Goal: Transaction & Acquisition: Register for event/course

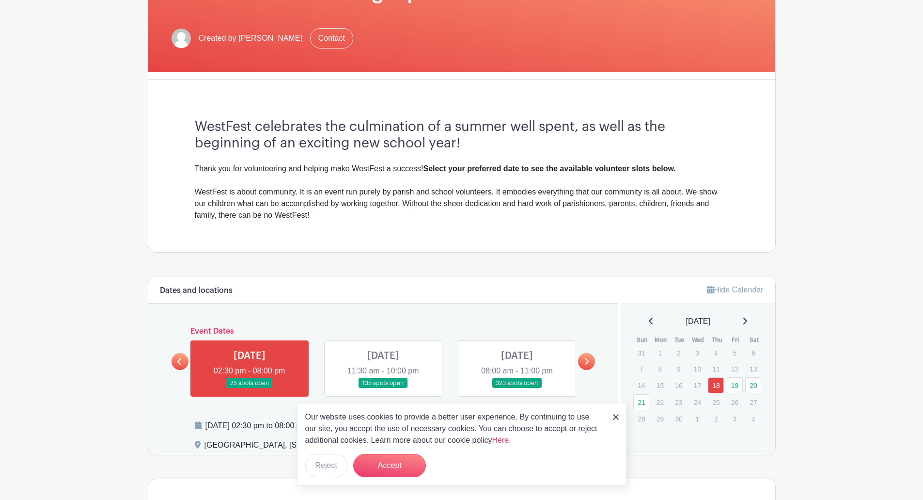
scroll to position [242, 0]
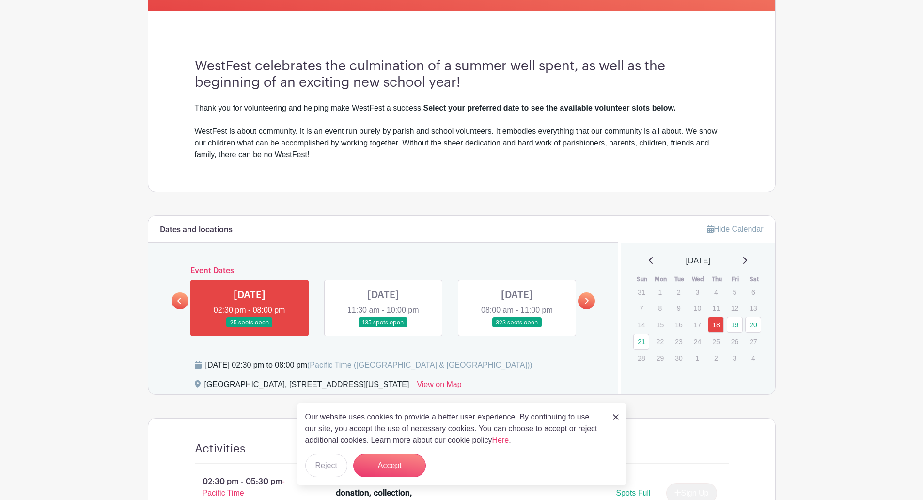
click at [615, 416] on img at bounding box center [616, 417] width 6 height 6
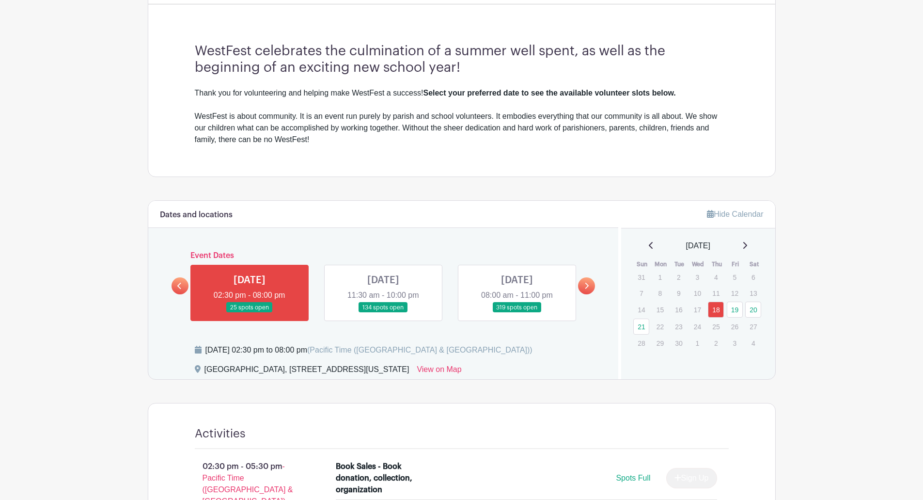
scroll to position [339, 0]
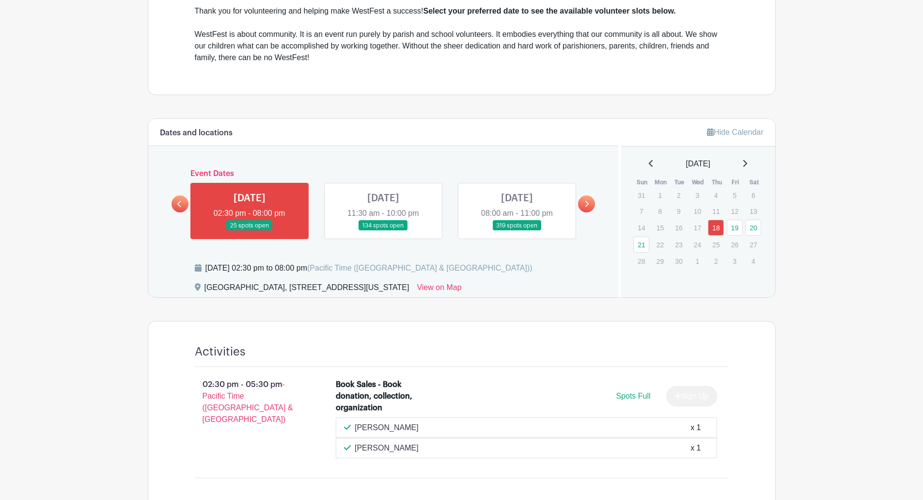
click at [383, 231] on link at bounding box center [383, 231] width 0 height 0
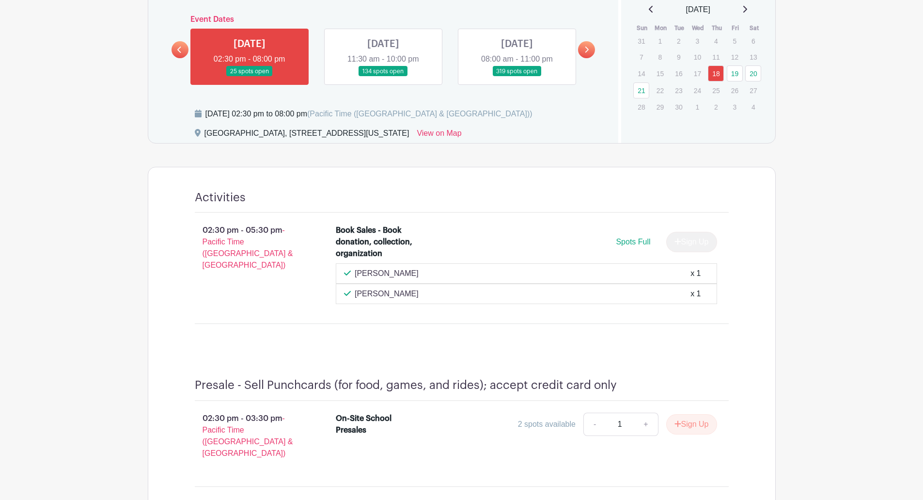
scroll to position [533, 0]
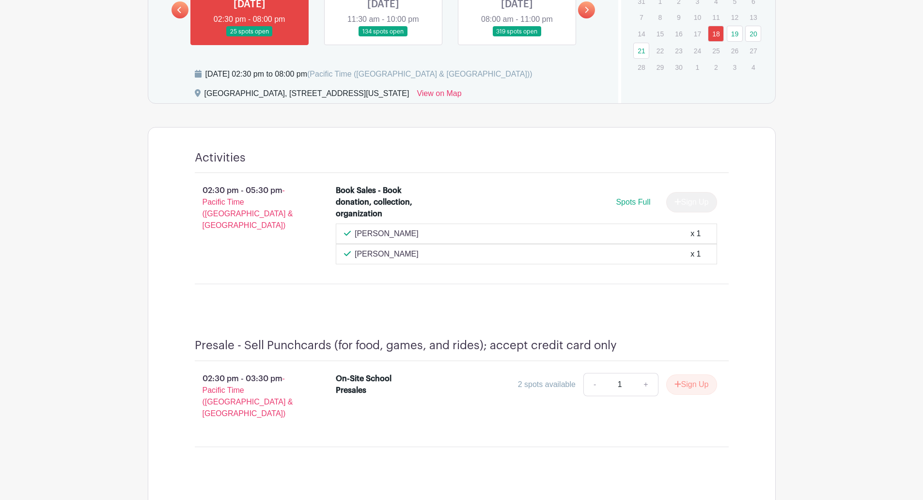
click at [517, 37] on link at bounding box center [517, 37] width 0 height 0
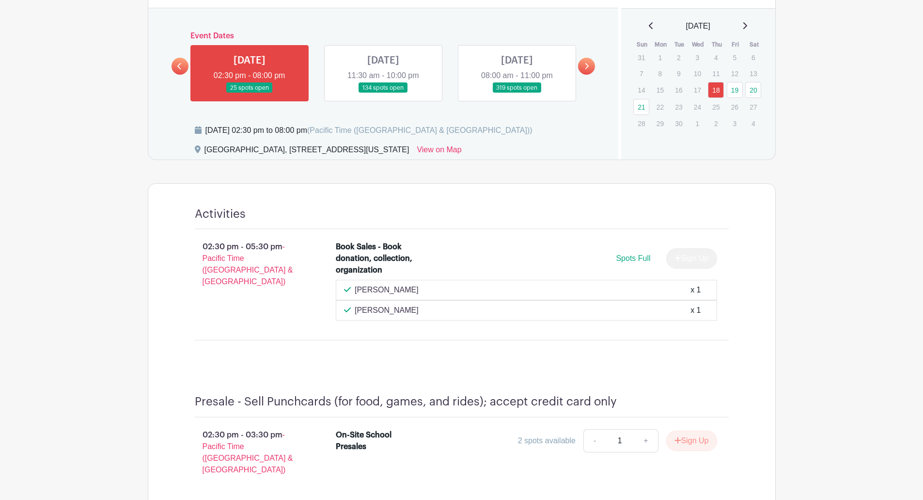
scroll to position [388, 0]
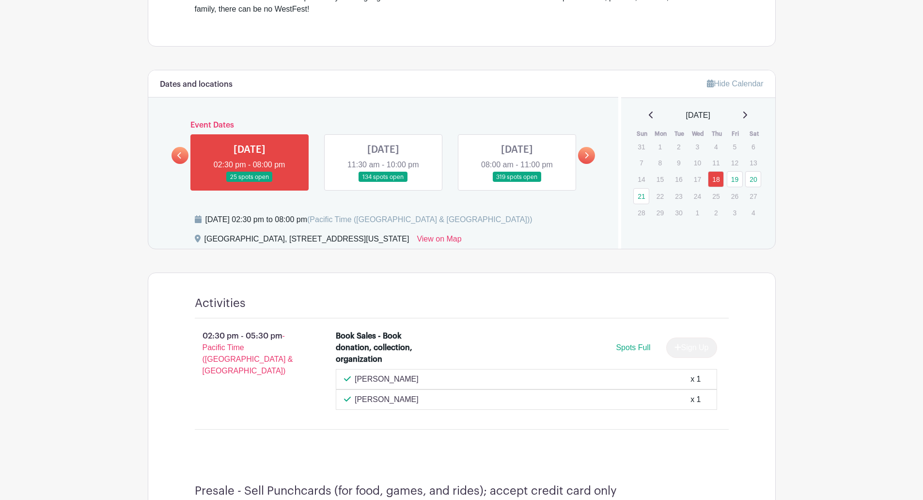
click at [588, 160] on link at bounding box center [586, 155] width 17 height 17
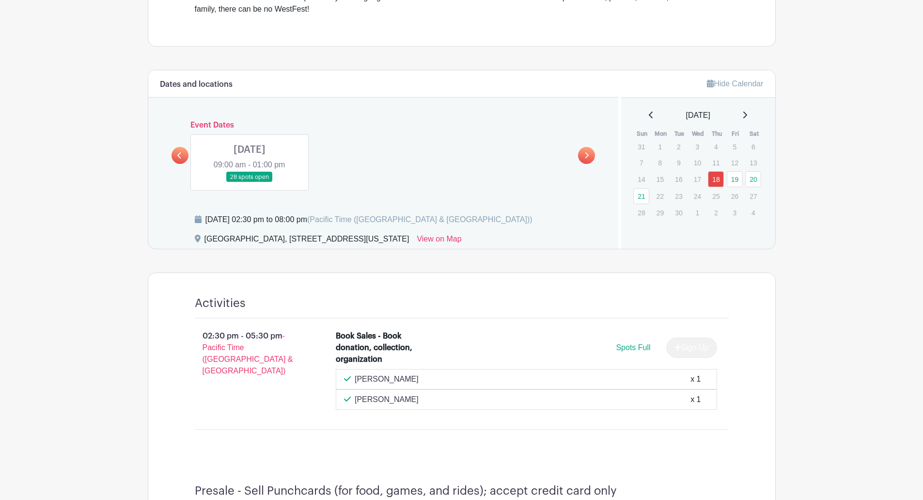
click at [179, 153] on icon at bounding box center [179, 155] width 4 height 7
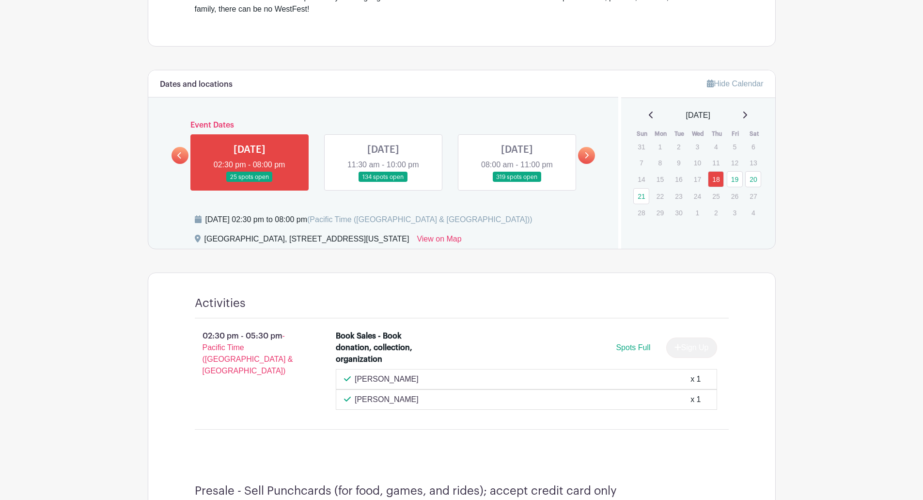
click at [180, 153] on icon at bounding box center [179, 155] width 4 height 6
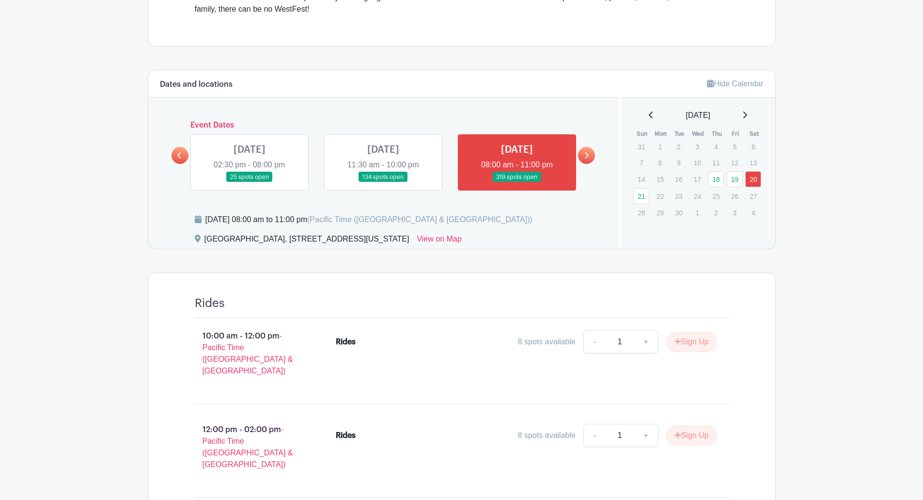
click at [585, 155] on icon at bounding box center [586, 155] width 4 height 7
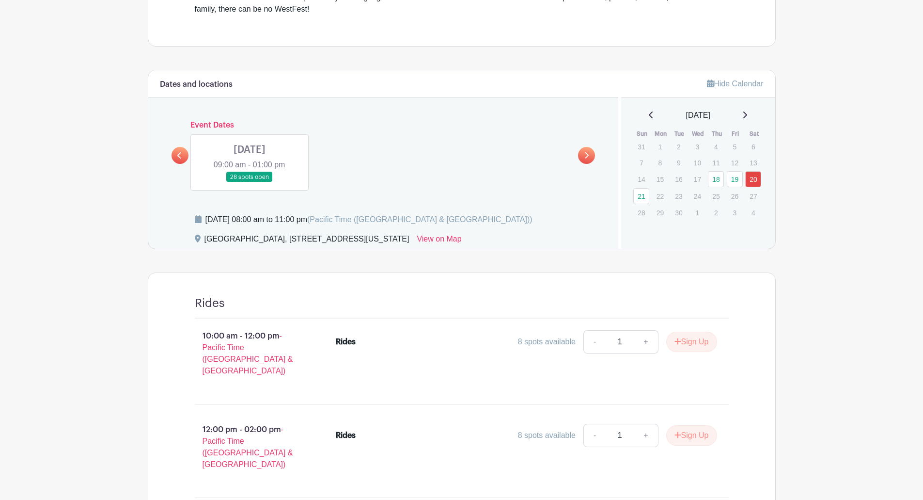
click at [179, 156] on icon at bounding box center [179, 155] width 4 height 7
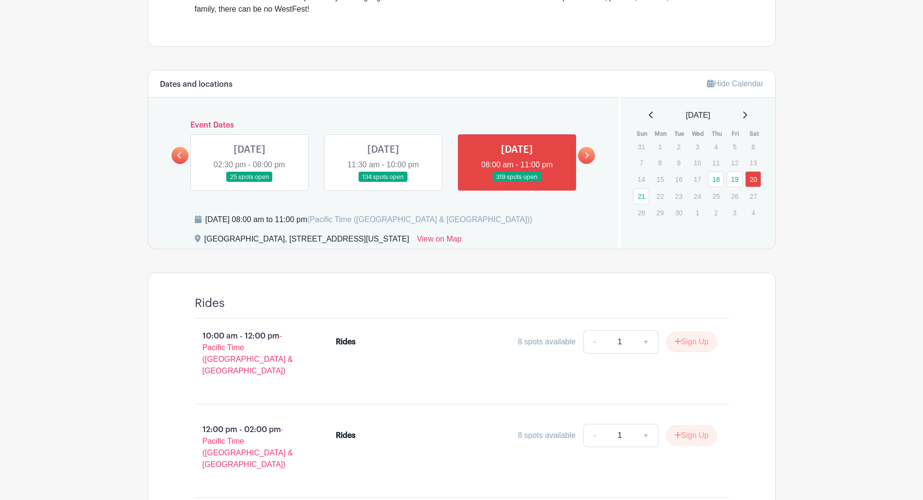
click at [517, 182] on link at bounding box center [517, 182] width 0 height 0
click at [383, 182] on link at bounding box center [383, 182] width 0 height 0
click at [517, 182] on link at bounding box center [517, 182] width 0 height 0
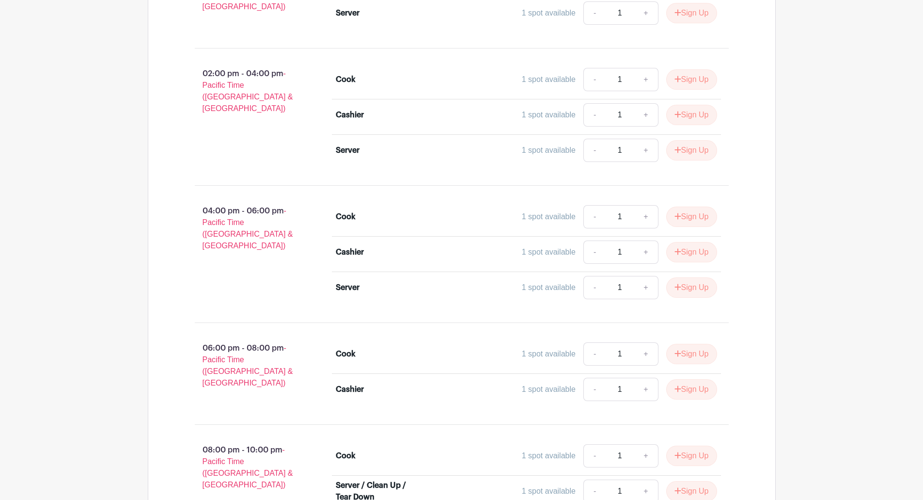
scroll to position [5573, 0]
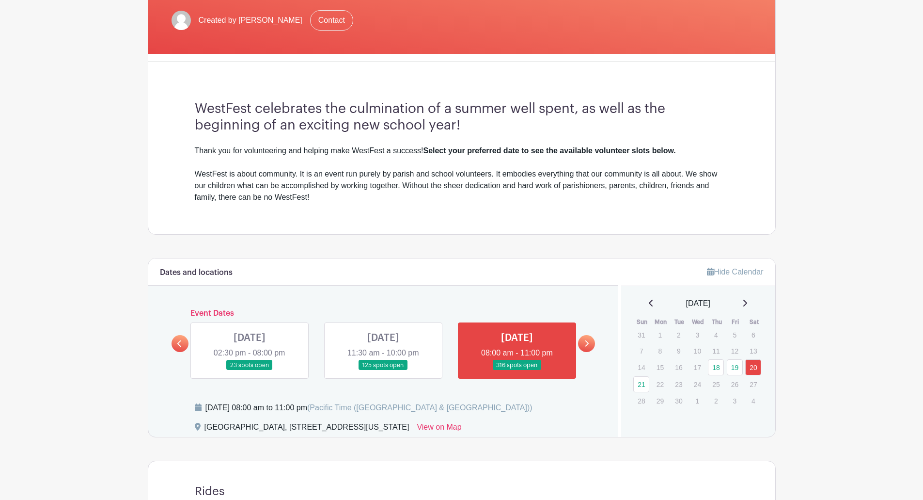
scroll to position [221, 0]
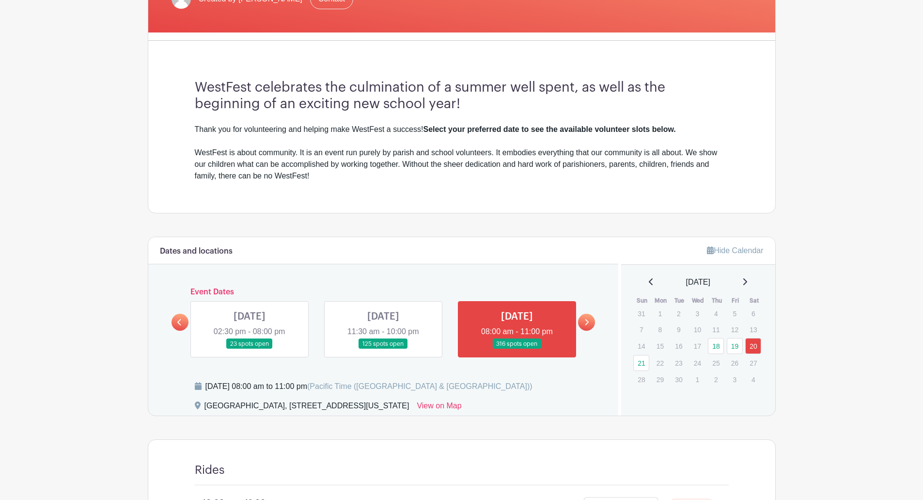
click at [583, 321] on link at bounding box center [586, 322] width 17 height 17
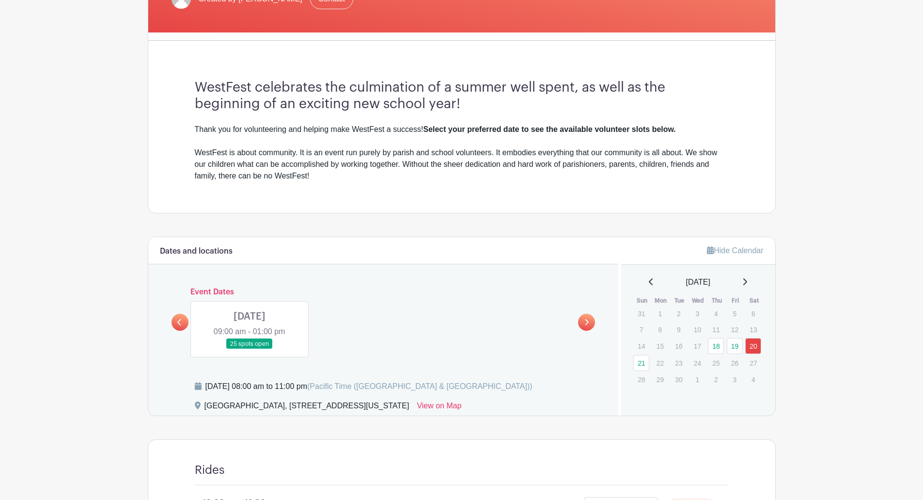
click at [250, 349] on link at bounding box center [250, 349] width 0 height 0
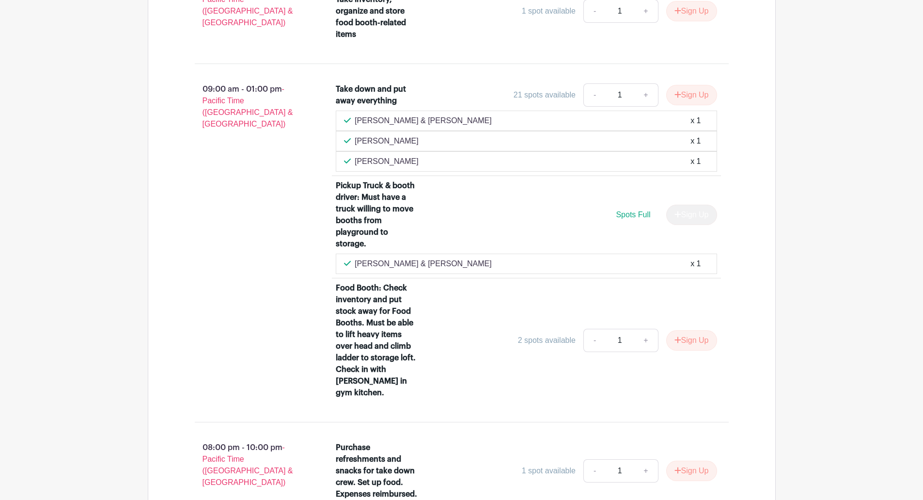
scroll to position [726, 0]
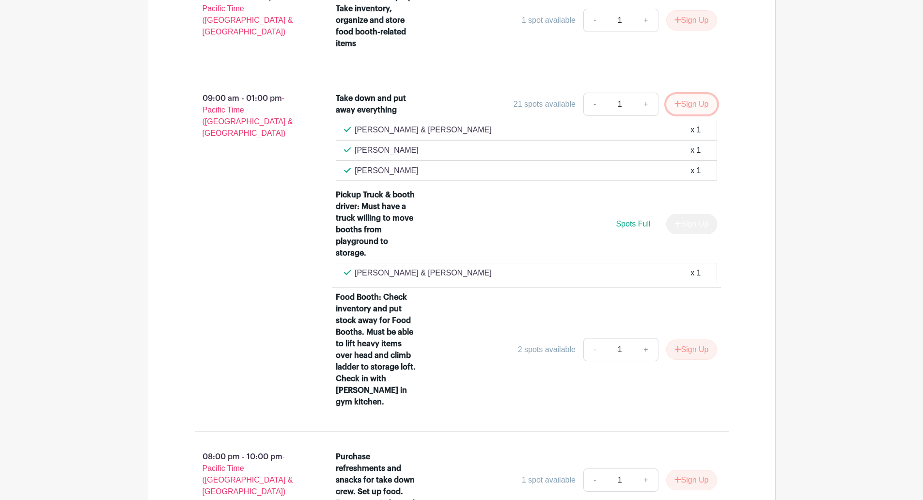
click at [685, 103] on button "Sign Up" at bounding box center [691, 104] width 51 height 20
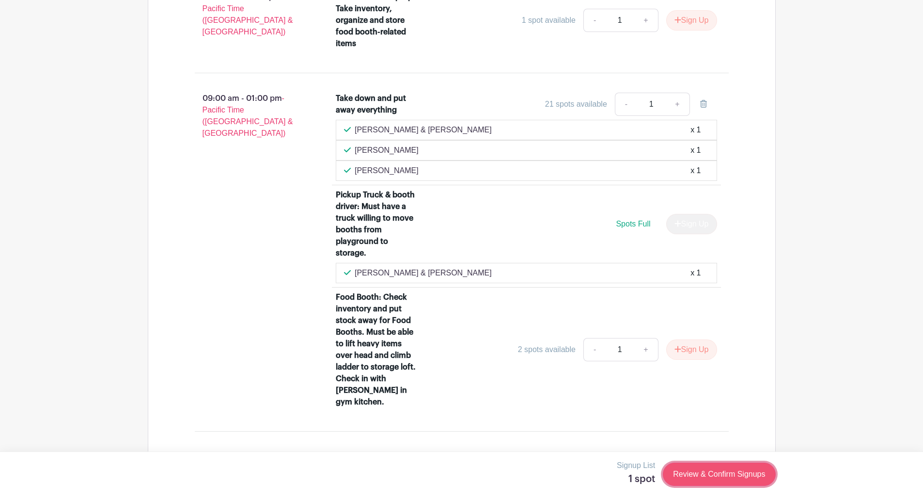
click at [738, 472] on link "Review & Confirm Signups" at bounding box center [719, 473] width 112 height 23
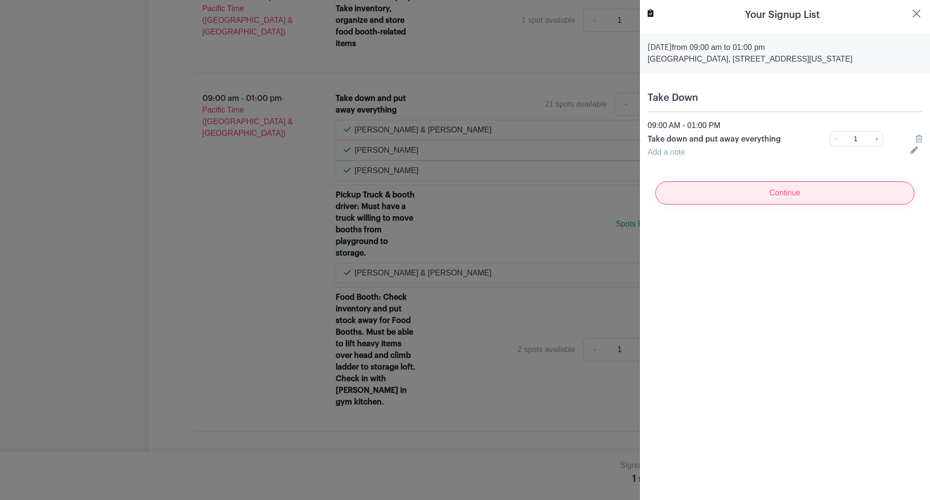
click at [773, 198] on input "Continue" at bounding box center [785, 192] width 259 height 23
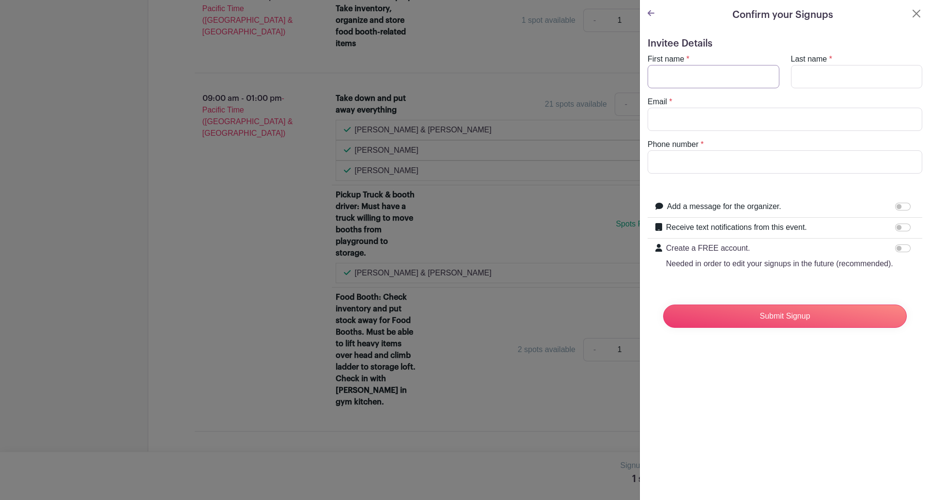
click at [673, 81] on input "First name" at bounding box center [714, 76] width 132 height 23
type input "[PERSON_NAME]"
type input "[EMAIL_ADDRESS][DOMAIN_NAME]"
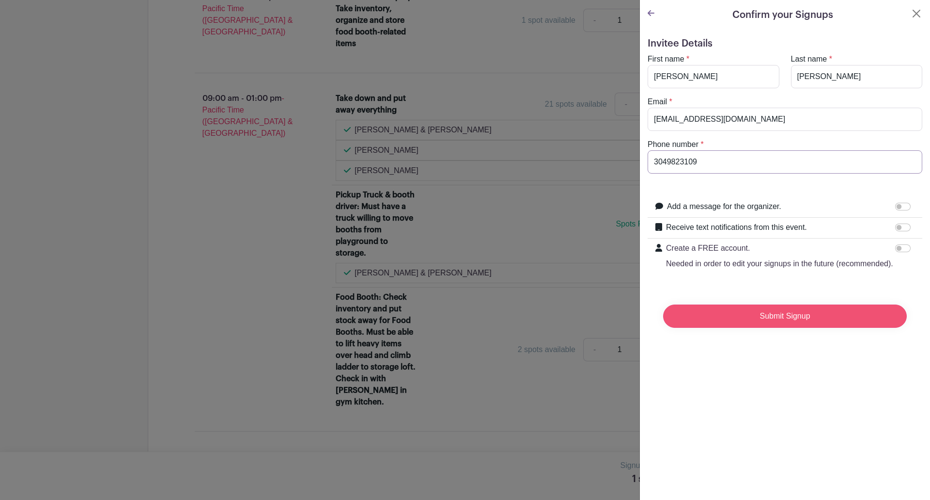
type input "3049823109"
click at [769, 326] on input "Submit Signup" at bounding box center [785, 315] width 244 height 23
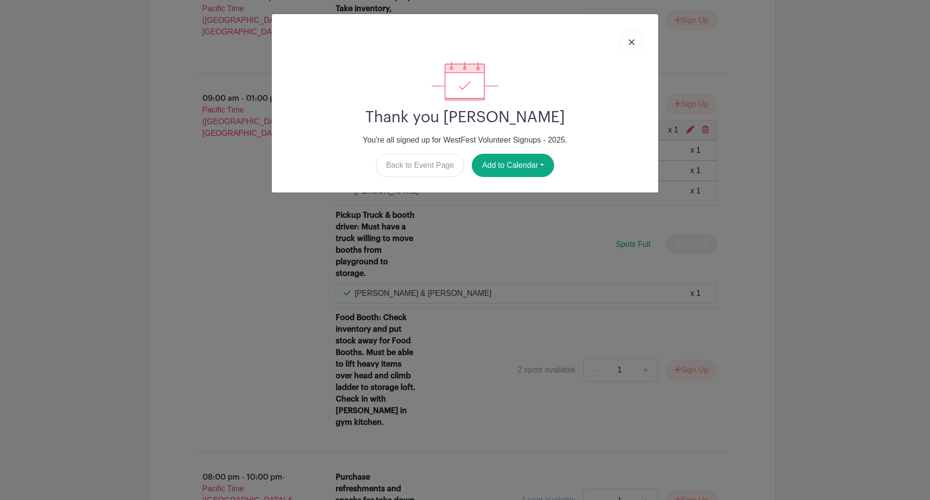
click at [632, 42] on img at bounding box center [632, 42] width 6 height 6
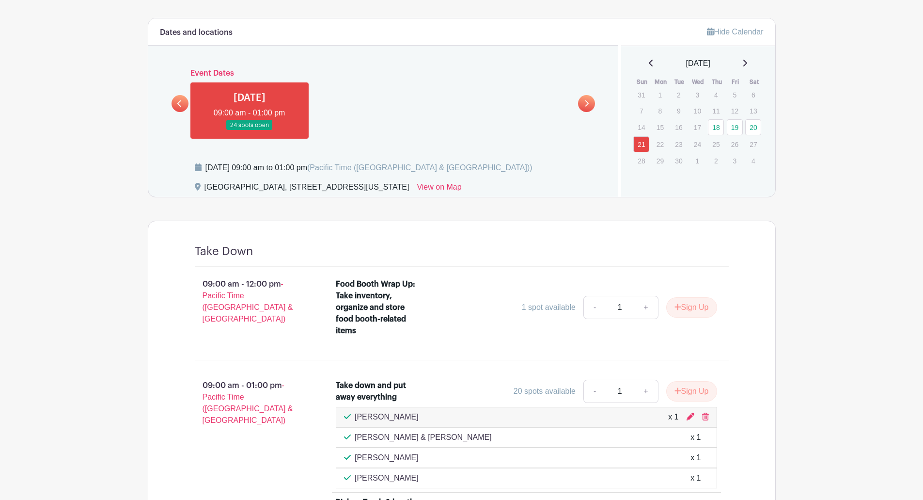
scroll to position [436, 0]
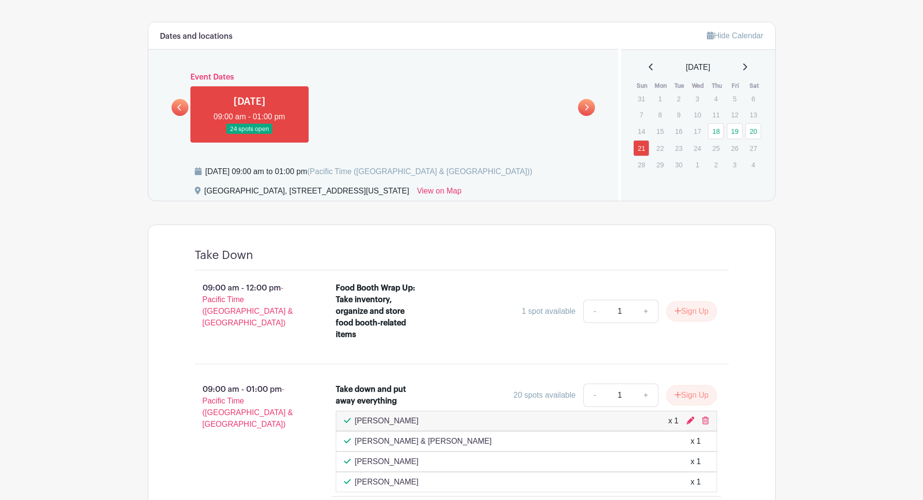
click at [178, 107] on icon at bounding box center [179, 107] width 4 height 6
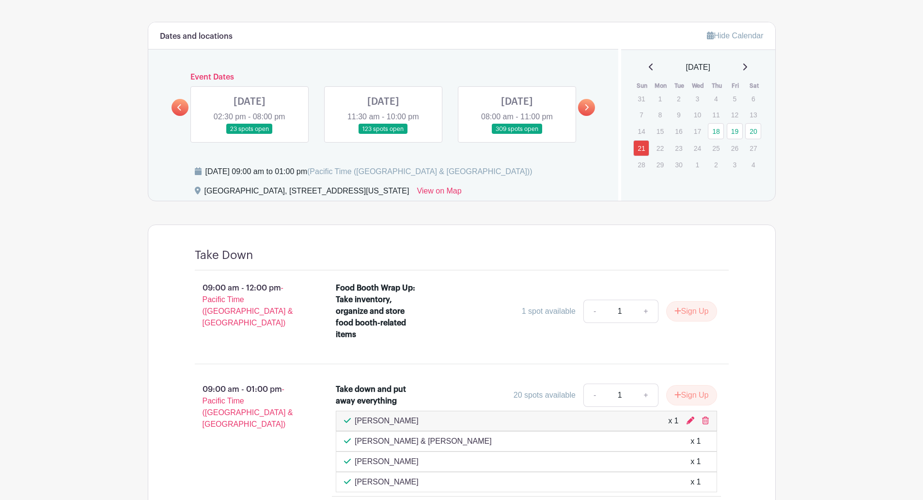
click at [517, 134] on link at bounding box center [517, 134] width 0 height 0
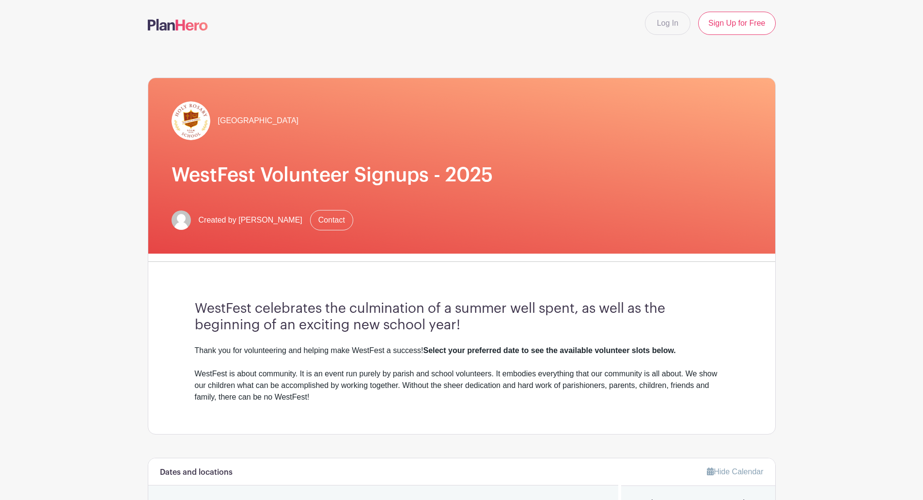
scroll to position [292, 0]
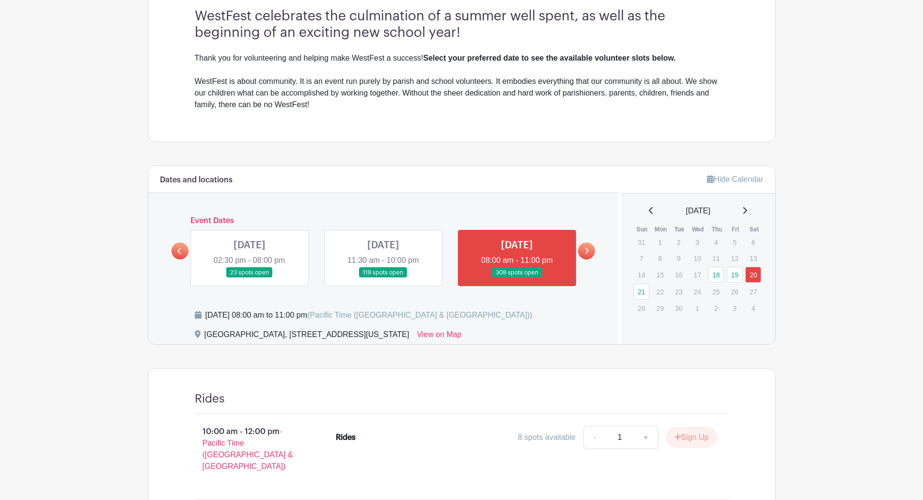
click at [591, 248] on link at bounding box center [586, 250] width 17 height 17
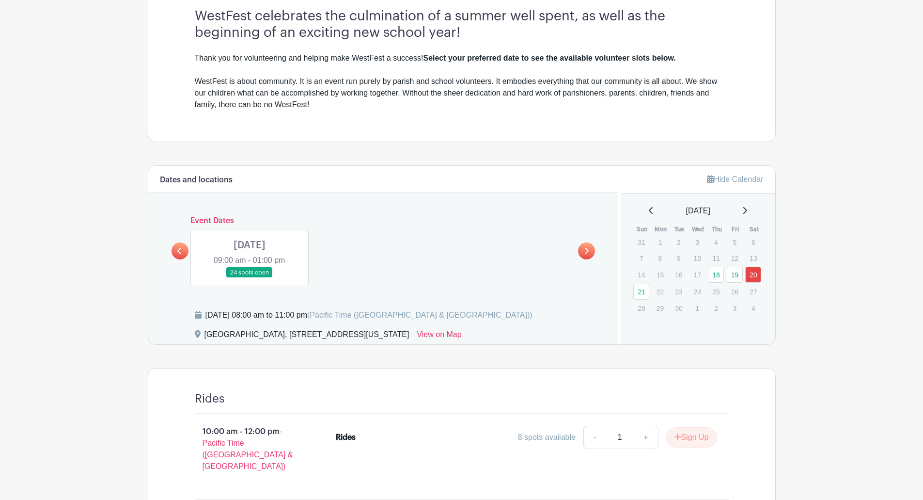
click at [250, 278] on link at bounding box center [250, 278] width 0 height 0
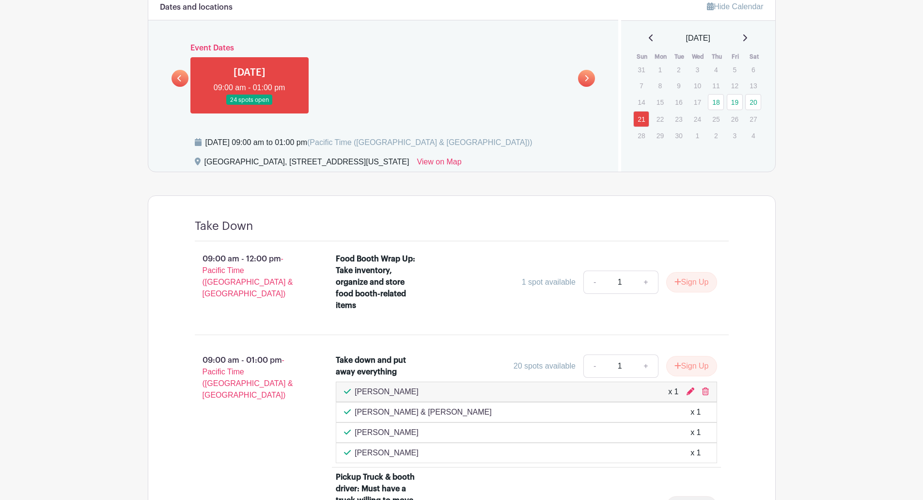
scroll to position [438, 0]
